Goal: Complete application form: Complete application form

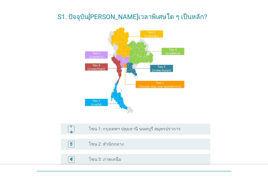
scroll to position [27, 0]
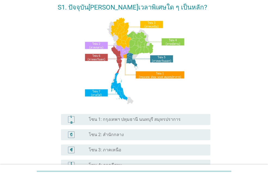
click at [107, 126] on div "เอ ปุ่มวิทยุ[PERSON_NAME]เลือก โซน 1: กรุงเทพฯ ปทุมธานี นนทบุรี สมุทรปราการ" at bounding box center [134, 119] width 152 height 15
click at [93, 122] on font "โซน 1: กรุงเทพฯ ปทุมธานี นนทบุรี สมุทรปราการ" at bounding box center [135, 119] width 92 height 5
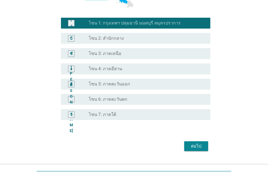
scroll to position [136, 0]
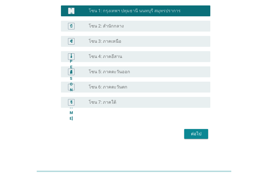
click at [196, 134] on font "ต่อไป" at bounding box center [196, 133] width 10 height 5
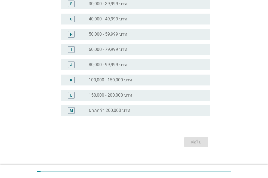
scroll to position [0, 0]
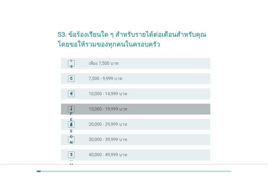
click at [99, 108] on font "15,000 - 19,999 บาท" at bounding box center [108, 108] width 39 height 5
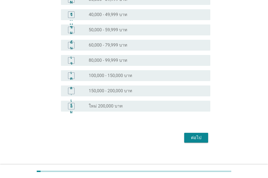
scroll to position [143, 0]
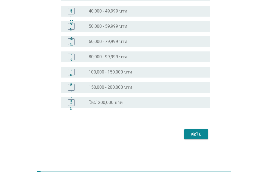
click at [199, 134] on font "ต่อไป" at bounding box center [196, 133] width 10 height 5
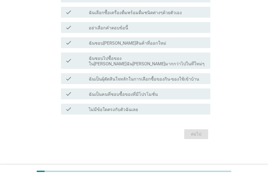
scroll to position [0, 0]
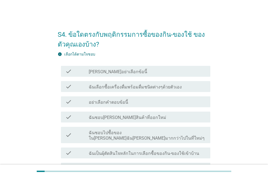
click at [238, 65] on div "S4. ข้อใดตรงกับพฤติกรรมการซื้อของกิน-ของใช้ ของตัวคุณเองบ้าง? info เลือกได้ตามใ…" at bounding box center [133, 119] width 241 height 199
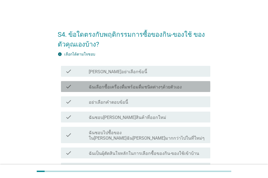
click at [153, 88] on label "ฉันเลือกซื้อเครื่องดื่มพร้อมดื่มชนิดต่างๆด้วยตัวเอง" at bounding box center [135, 86] width 93 height 5
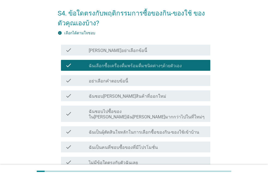
scroll to position [27, 0]
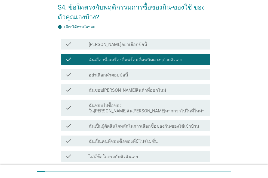
click at [126, 90] on label "ฉันชอบ[PERSON_NAME]สินค้าที่ออกใหม่" at bounding box center [127, 89] width 77 height 5
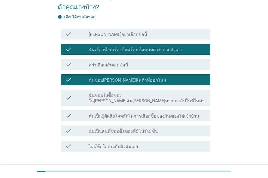
scroll to position [54, 0]
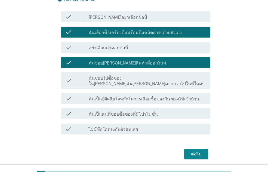
click at [162, 81] on div "check check_box_outline_blank ฉันชอบไปซื้อของใน[PERSON_NAME]ฉัน[PERSON_NAME]มาก…" at bounding box center [135, 80] width 149 height 16
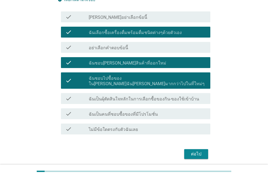
click at [149, 96] on label "ฉันเป็นผุ้ตัดสินใจหลักในการเลือกซื้อของกิน-ของใช้เข้าบ้าน" at bounding box center [144, 98] width 110 height 5
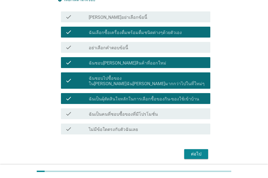
click at [134, 111] on label "ฉันเป็นคนที่ชอบซื้อของที่มีโปรโมชั่น" at bounding box center [123, 113] width 69 height 5
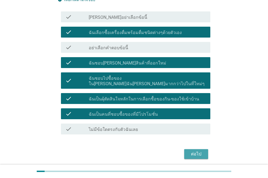
click at [195, 150] on div "ต่อไป" at bounding box center [195, 153] width 15 height 7
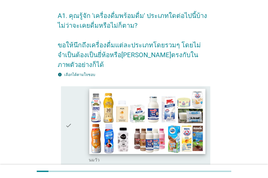
scroll to position [81, 0]
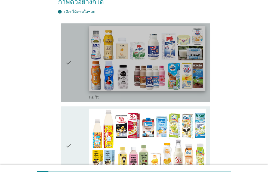
click at [96, 56] on img at bounding box center [147, 58] width 116 height 65
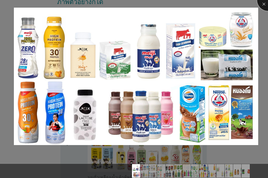
click at [261, 7] on div at bounding box center [268, 0] width 22 height 22
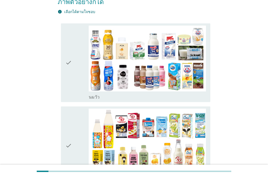
click at [75, 70] on div "check" at bounding box center [76, 63] width 23 height 74
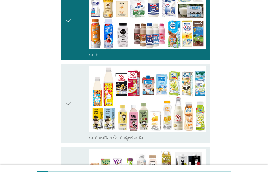
scroll to position [136, 0]
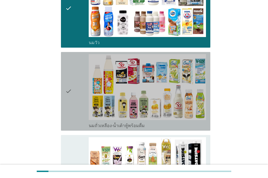
click at [75, 84] on div "check" at bounding box center [76, 91] width 23 height 74
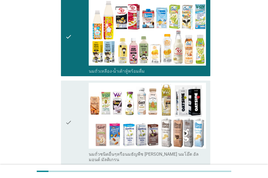
scroll to position [217, 0]
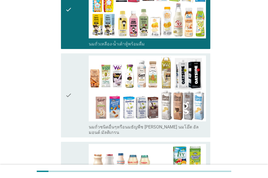
click at [73, 86] on div "check" at bounding box center [76, 95] width 23 height 80
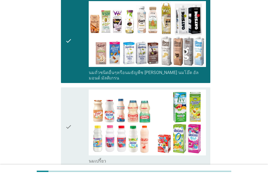
scroll to position [299, 0]
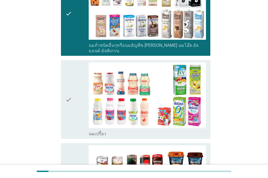
click at [70, 89] on icon "check" at bounding box center [68, 99] width 7 height 74
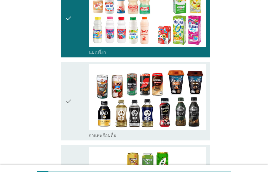
scroll to position [380, 0]
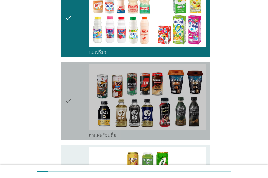
click at [70, 90] on icon "check" at bounding box center [68, 101] width 7 height 74
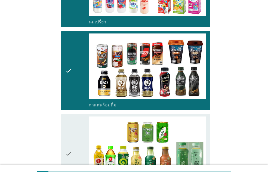
scroll to position [407, 0]
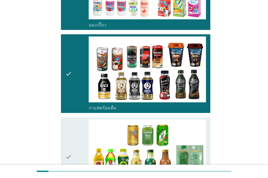
click at [75, 136] on div "check" at bounding box center [76, 156] width 23 height 74
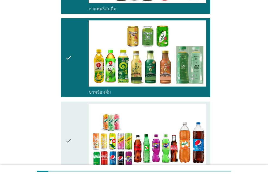
scroll to position [516, 0]
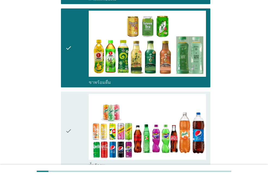
click at [73, 120] on div "check" at bounding box center [76, 131] width 23 height 74
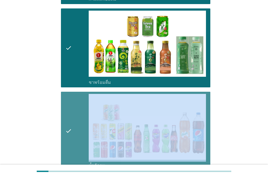
click at [73, 120] on div "check" at bounding box center [76, 131] width 23 height 74
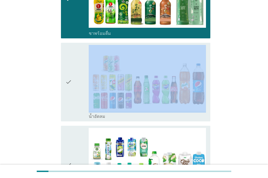
scroll to position [570, 0]
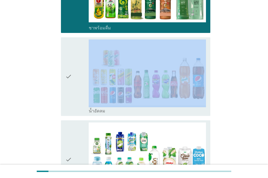
click at [75, 78] on div "check" at bounding box center [76, 76] width 23 height 74
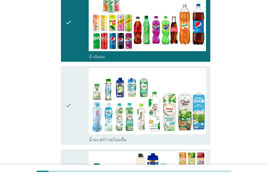
scroll to position [625, 0]
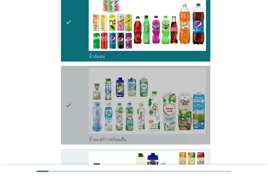
click at [74, 94] on div "check" at bounding box center [76, 105] width 23 height 74
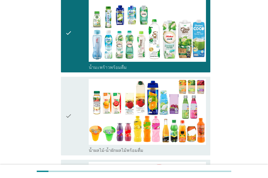
scroll to position [706, 0]
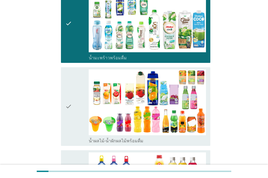
click at [69, 98] on icon "check" at bounding box center [68, 106] width 7 height 74
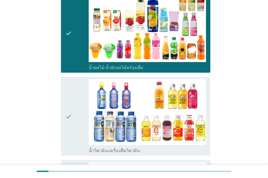
scroll to position [788, 0]
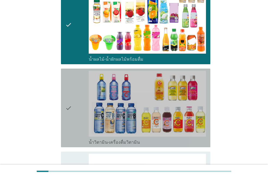
click at [77, 95] on div "check" at bounding box center [76, 108] width 23 height 74
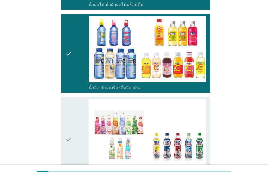
scroll to position [869, 0]
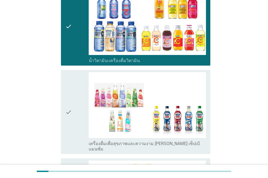
click at [69, 99] on icon "check" at bounding box center [68, 112] width 7 height 80
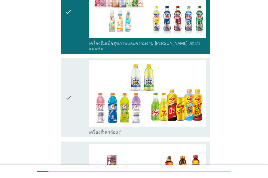
scroll to position [978, 0]
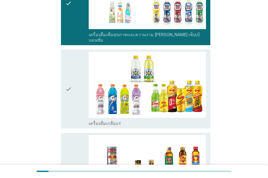
click at [71, 75] on icon "check" at bounding box center [68, 89] width 7 height 74
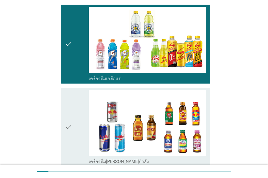
scroll to position [1032, 0]
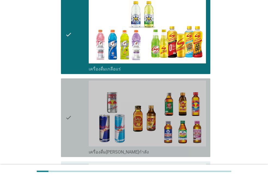
click at [70, 99] on icon "check" at bounding box center [68, 117] width 7 height 74
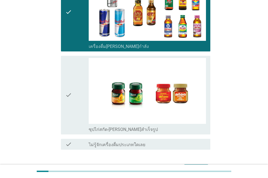
scroll to position [1141, 0]
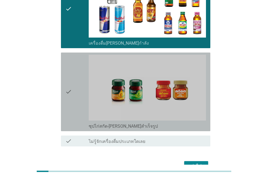
click at [67, 85] on icon "check" at bounding box center [68, 92] width 7 height 74
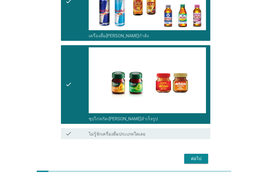
scroll to position [1152, 0]
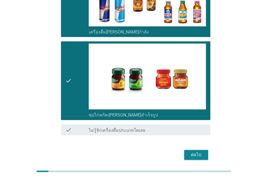
click at [198, 151] on div "ต่อไป" at bounding box center [195, 154] width 15 height 7
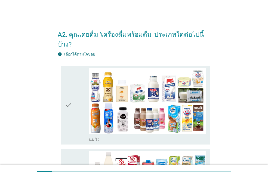
scroll to position [27, 0]
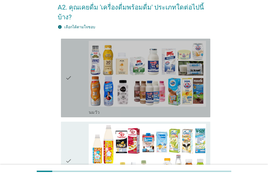
click at [70, 75] on icon "check" at bounding box center [68, 78] width 7 height 74
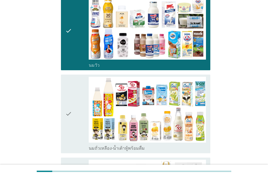
scroll to position [81, 0]
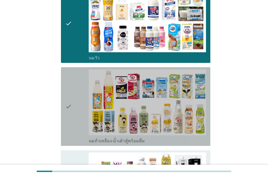
click at [66, 98] on icon "check" at bounding box center [68, 106] width 7 height 74
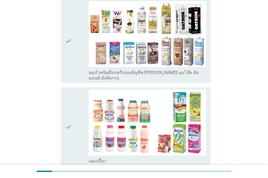
scroll to position [244, 0]
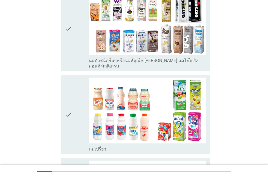
click at [67, 107] on icon "check" at bounding box center [68, 114] width 7 height 74
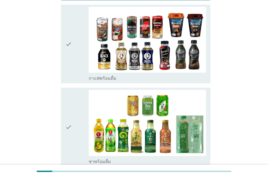
scroll to position [407, 0]
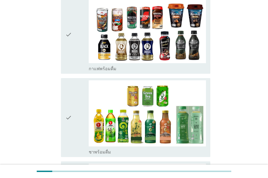
click at [66, 123] on icon "check" at bounding box center [68, 117] width 7 height 74
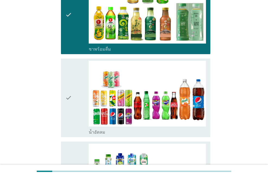
scroll to position [516, 0]
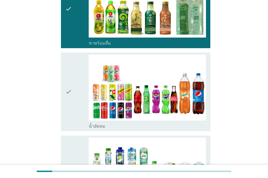
click at [73, 89] on div "check" at bounding box center [76, 92] width 23 height 74
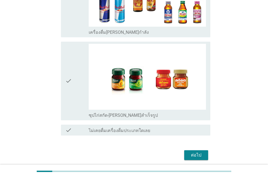
scroll to position [1113, 0]
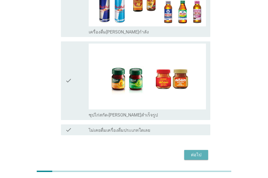
click at [199, 151] on div "ต่อไป" at bounding box center [195, 154] width 15 height 7
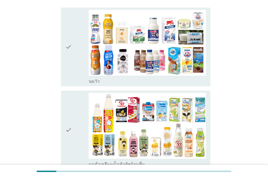
scroll to position [81, 0]
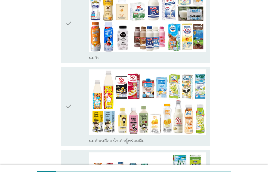
click at [76, 50] on div "check" at bounding box center [76, 23] width 23 height 74
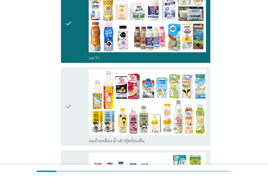
click at [78, 92] on div "check" at bounding box center [76, 106] width 23 height 74
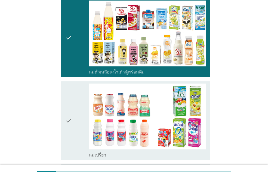
scroll to position [163, 0]
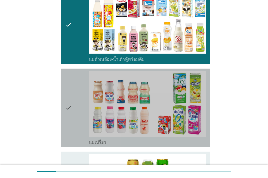
click at [78, 103] on div "check" at bounding box center [76, 108] width 23 height 74
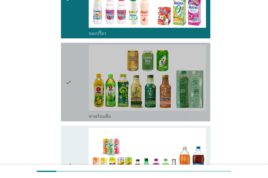
click at [75, 106] on div "check" at bounding box center [76, 82] width 23 height 74
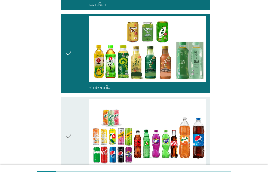
scroll to position [326, 0]
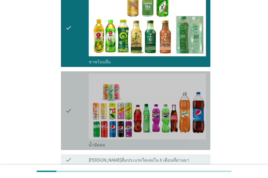
click at [72, 112] on div "check" at bounding box center [76, 110] width 23 height 74
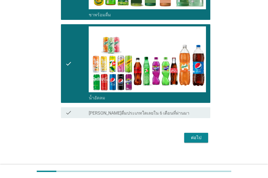
scroll to position [377, 0]
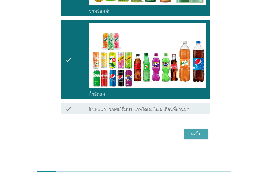
click at [195, 133] on div "ต่อไป" at bounding box center [195, 133] width 15 height 7
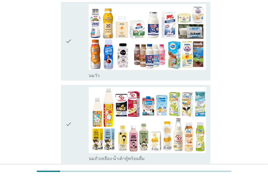
scroll to position [81, 0]
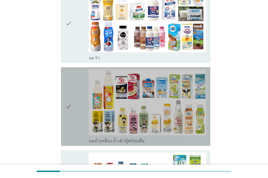
click at [76, 100] on div "check" at bounding box center [76, 106] width 23 height 74
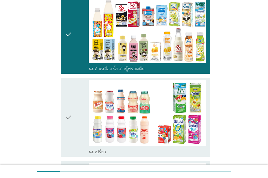
scroll to position [163, 0]
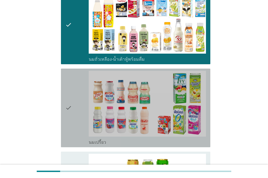
click at [71, 109] on icon "check" at bounding box center [68, 108] width 7 height 74
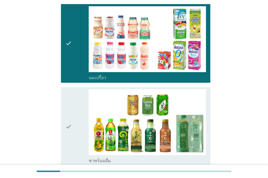
scroll to position [244, 0]
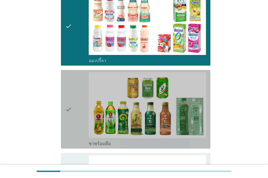
click at [68, 115] on icon "check" at bounding box center [68, 109] width 7 height 74
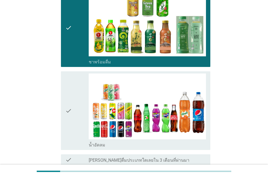
scroll to position [353, 0]
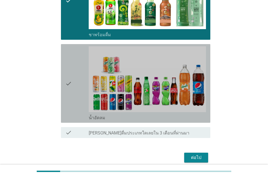
click at [69, 87] on icon "check" at bounding box center [68, 83] width 7 height 74
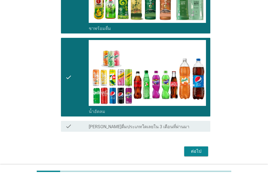
scroll to position [377, 0]
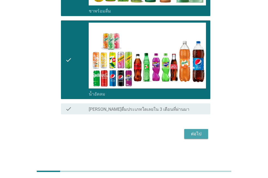
click at [192, 135] on div "ต่อไป" at bounding box center [195, 133] width 15 height 7
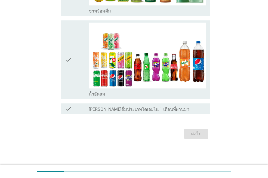
scroll to position [0, 0]
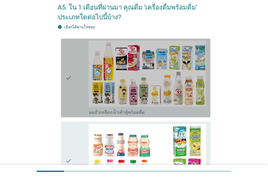
click at [77, 78] on div "check" at bounding box center [76, 78] width 23 height 74
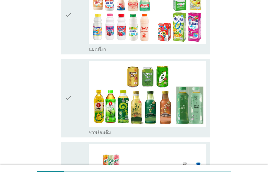
scroll to position [190, 0]
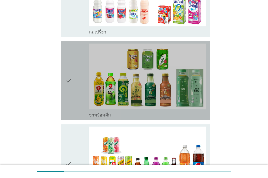
click at [80, 76] on div "check" at bounding box center [76, 80] width 23 height 74
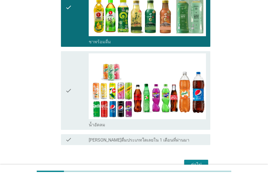
scroll to position [272, 0]
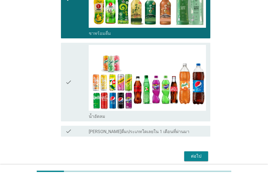
click at [80, 75] on div "check" at bounding box center [76, 82] width 23 height 74
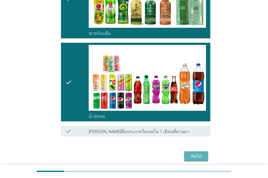
click at [200, 153] on div "ต่อไป" at bounding box center [195, 156] width 15 height 7
